Goal: Navigation & Orientation: Go to known website

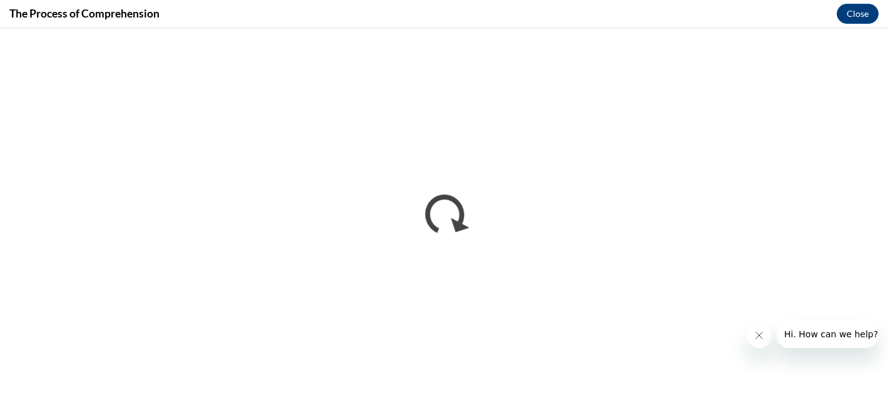
scroll to position [421, 0]
